Goal: Communication & Community: Participate in discussion

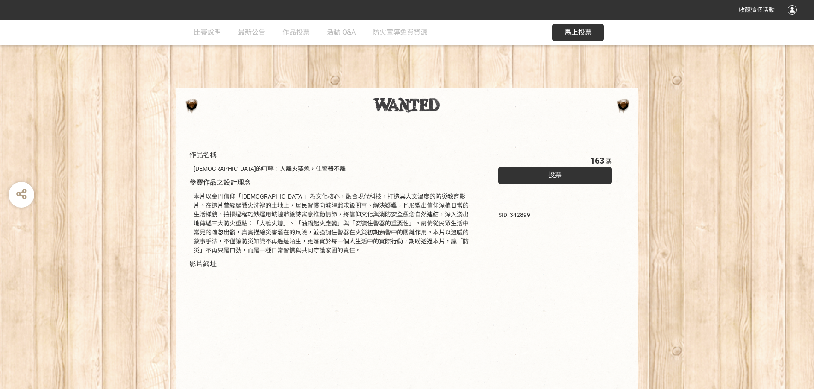
click at [58, 300] on div "作品名稱 [DEMOGRAPHIC_DATA]的叮嚀：人離火要熄，住警器不離 參賽作品之設計理念 本片以金門信仰「[DEMOGRAPHIC_DATA]」為文化…" at bounding box center [407, 288] width 814 height 319
click at [291, 35] on span "作品投票" at bounding box center [295, 32] width 27 height 8
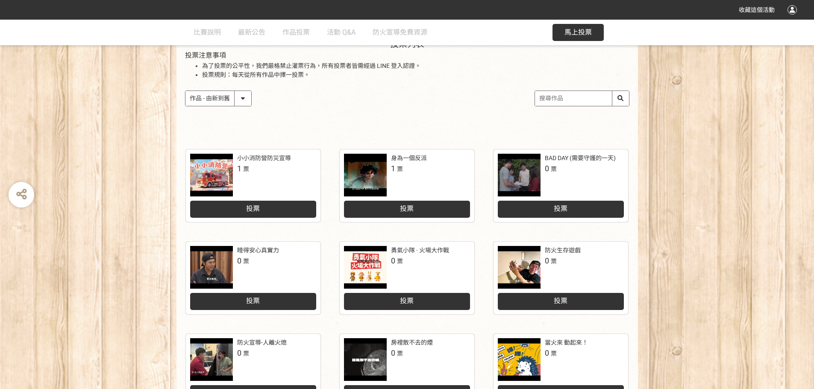
scroll to position [128, 0]
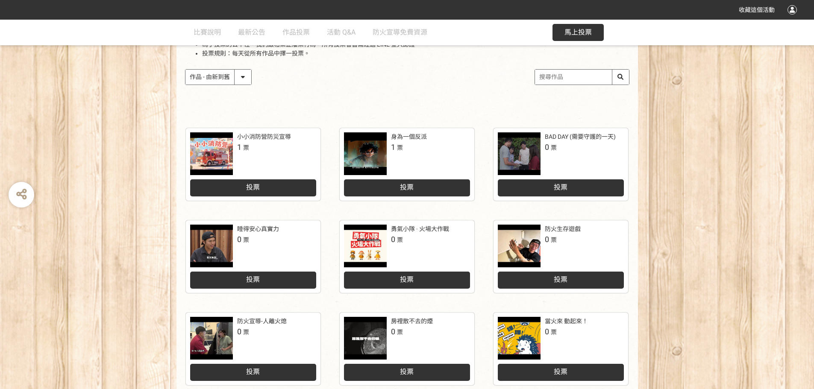
click at [273, 182] on div "投票" at bounding box center [253, 187] width 126 height 17
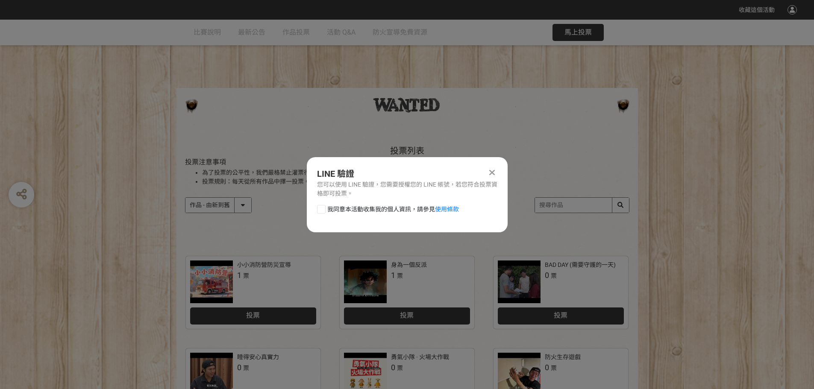
click at [324, 210] on div at bounding box center [321, 209] width 9 height 9
checkbox input "true"
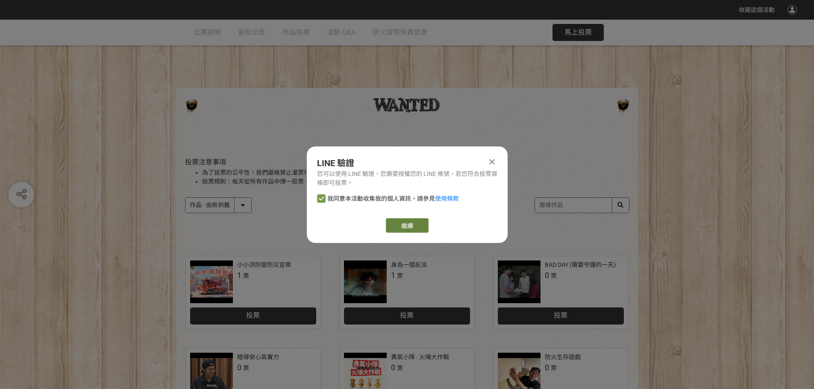
click at [406, 228] on link "繼續" at bounding box center [407, 225] width 43 height 15
click at [490, 158] on icon at bounding box center [492, 162] width 6 height 9
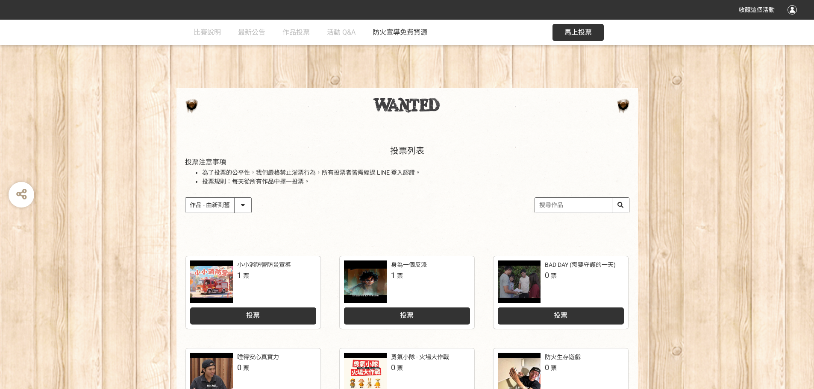
click at [402, 29] on span "防火宣導免費資源" at bounding box center [399, 32] width 55 height 8
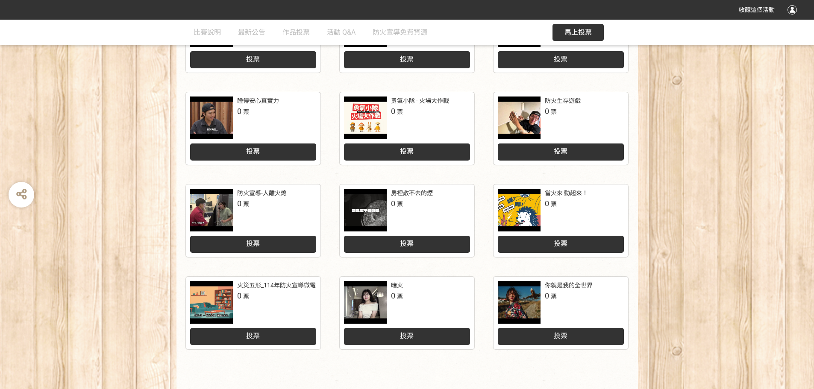
scroll to position [354, 0]
